Goal: Transaction & Acquisition: Subscribe to service/newsletter

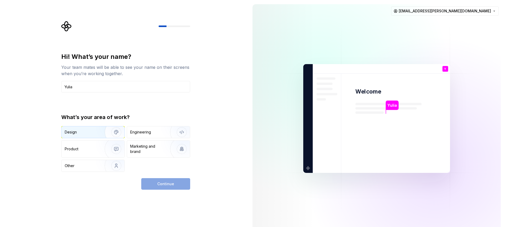
type input "Yulia"
click at [100, 132] on img "button" at bounding box center [113, 132] width 34 height 35
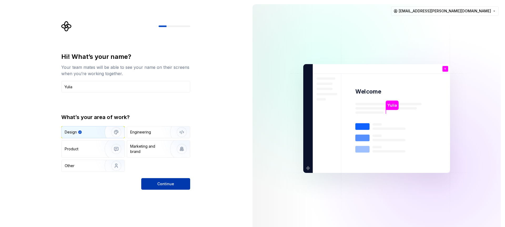
click at [160, 182] on span "Continue" at bounding box center [165, 183] width 17 height 5
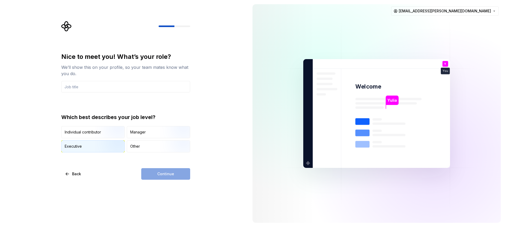
click at [103, 145] on img "button" at bounding box center [112, 152] width 34 height 35
click at [113, 90] on input "text" at bounding box center [125, 87] width 129 height 12
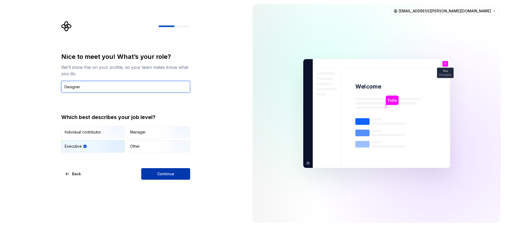
type input "Designer"
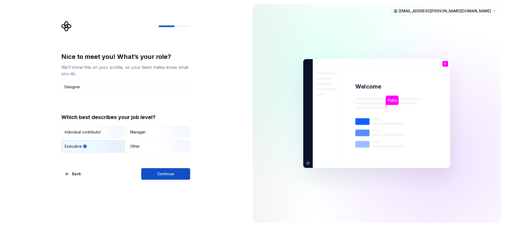
click at [173, 172] on span "Continue" at bounding box center [165, 173] width 17 height 5
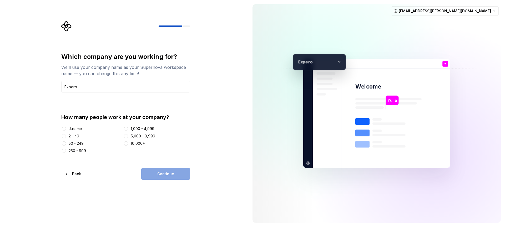
type input "Expero"
click at [76, 137] on div "2 - 49" at bounding box center [74, 136] width 11 height 5
click at [66, 137] on button "2 - 49" at bounding box center [64, 136] width 4 height 4
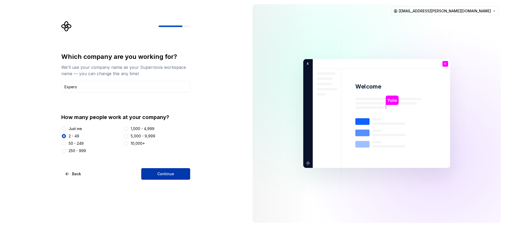
click at [164, 175] on span "Continue" at bounding box center [165, 173] width 17 height 5
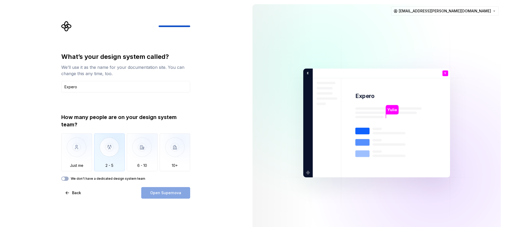
type input "Expero"
click at [118, 164] on img "button" at bounding box center [109, 151] width 31 height 35
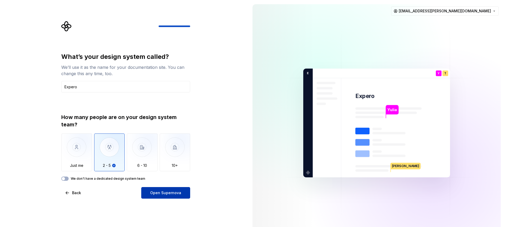
click at [155, 190] on button "Open Supernova" at bounding box center [165, 193] width 49 height 12
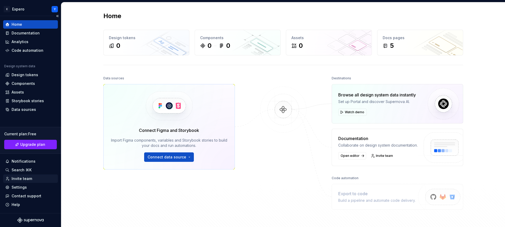
click at [29, 178] on div "Invite team" at bounding box center [22, 178] width 21 height 5
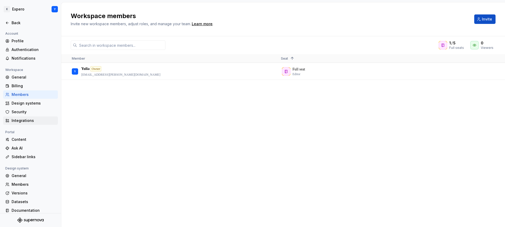
scroll to position [5, 0]
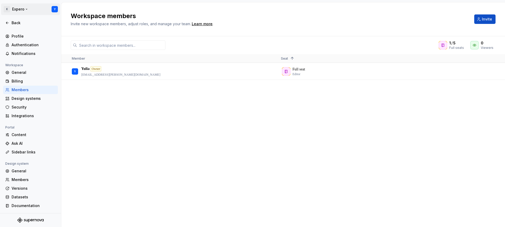
click at [19, 8] on html "TRANSLATE with x ** English Arabic Hebrew Polish Bulgarian Hindi Portuguese Cat…" at bounding box center [252, 113] width 505 height 227
click at [80, 96] on html "TRANSLATE with x ** English Arabic Hebrew Polish Bulgarian Hindi Portuguese Cat…" at bounding box center [252, 113] width 505 height 227
click at [202, 24] on div "Learn more" at bounding box center [202, 23] width 21 height 5
click at [35, 219] on icon "Supernova Logo" at bounding box center [30, 220] width 26 height 5
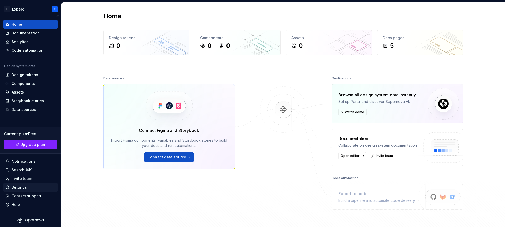
click at [32, 185] on div "Settings" at bounding box center [30, 187] width 50 height 5
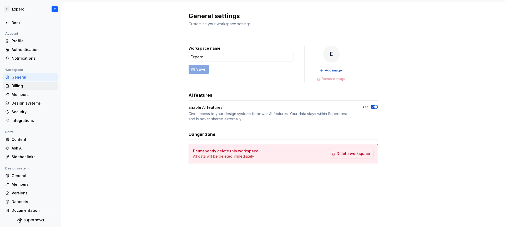
click at [40, 88] on div "Billing" at bounding box center [34, 85] width 44 height 5
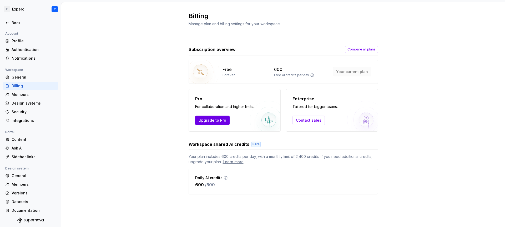
click at [222, 118] on span "Upgrade to Pro" at bounding box center [212, 120] width 28 height 5
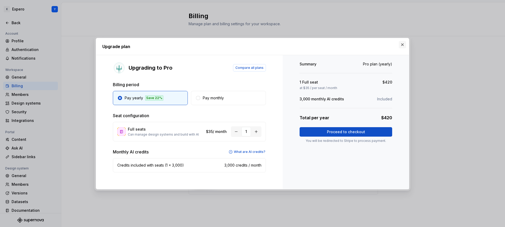
click at [404, 44] on button "button" at bounding box center [402, 44] width 7 height 7
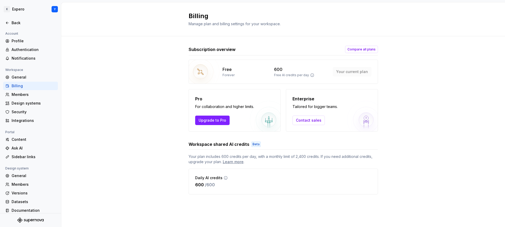
click at [404, 44] on div "Subscription overview Compare all plans Free Forever 600 Free AI credits per da…" at bounding box center [282, 125] width 443 height 178
